Goal: Information Seeking & Learning: Understand process/instructions

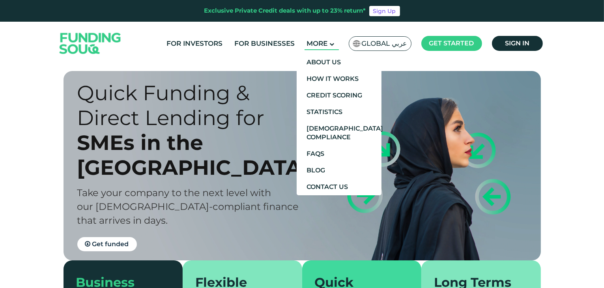
click at [332, 42] on icon at bounding box center [331, 44] width 5 height 5
click at [334, 78] on link "How It Works" at bounding box center [339, 79] width 85 height 17
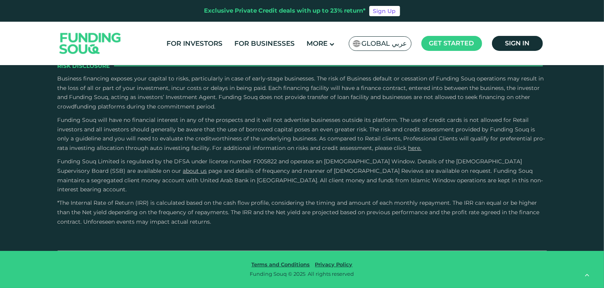
scroll to position [1538, 0]
